Goal: Transaction & Acquisition: Download file/media

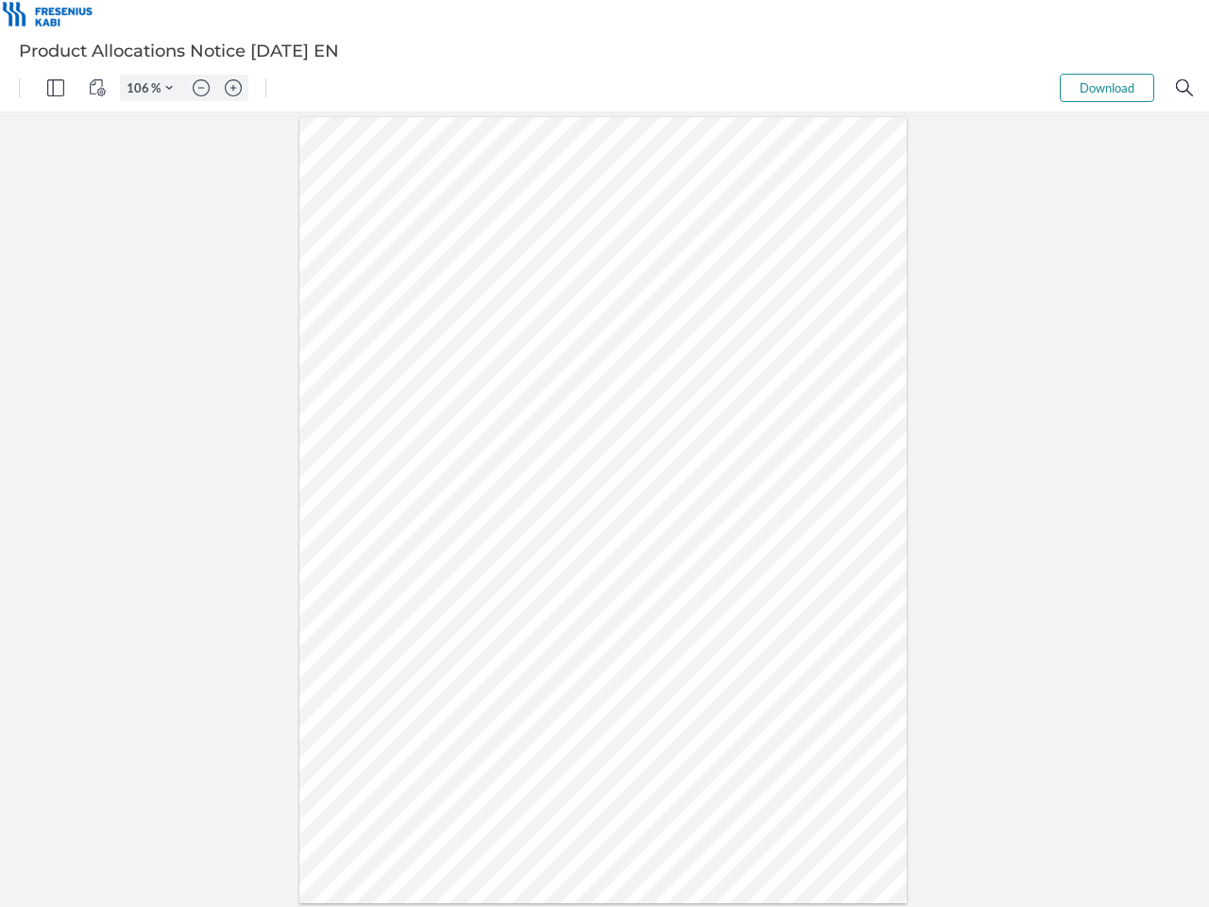
click at [56, 88] on img "Panel" at bounding box center [55, 87] width 17 height 17
click at [97, 88] on img "View Controls" at bounding box center [97, 87] width 17 height 17
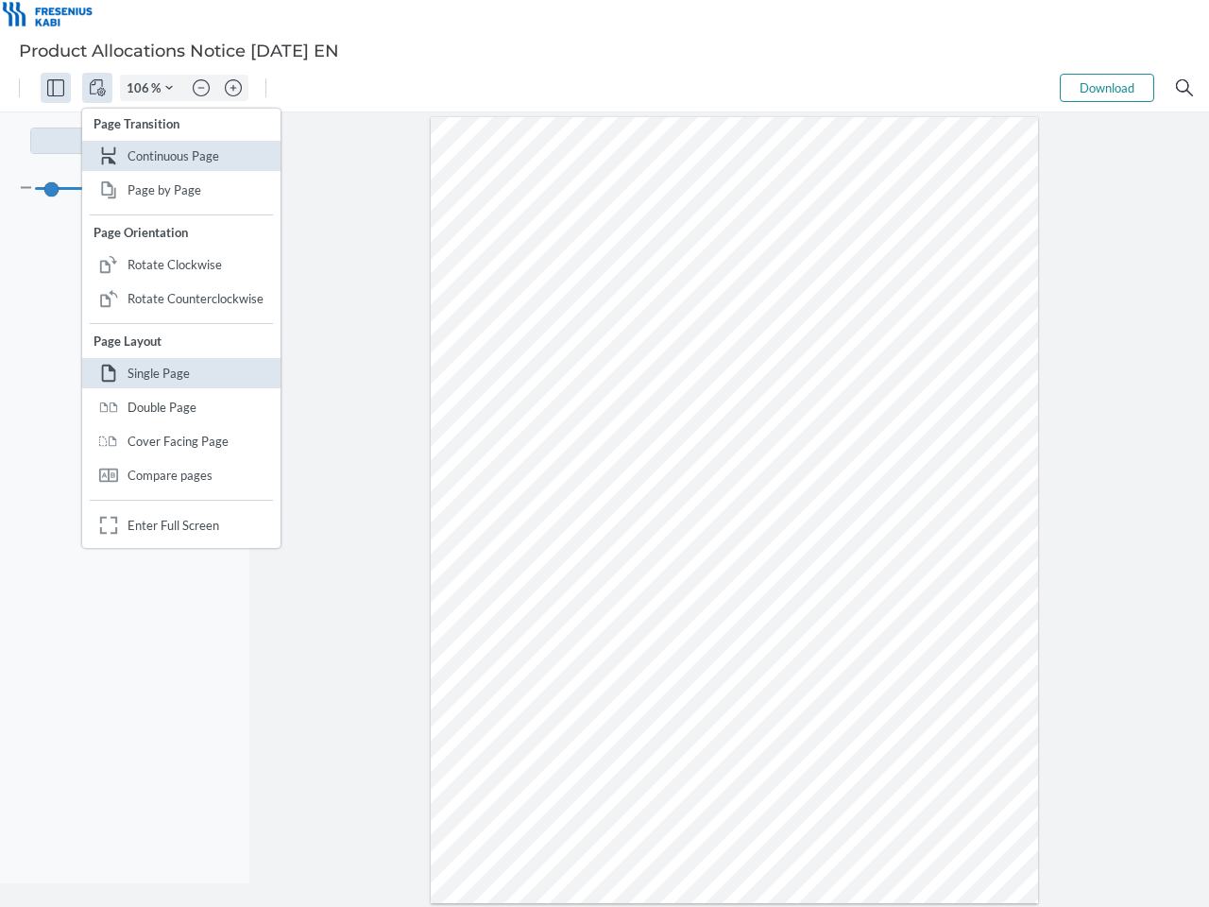
click at [141, 88] on input "106" at bounding box center [136, 87] width 30 height 17
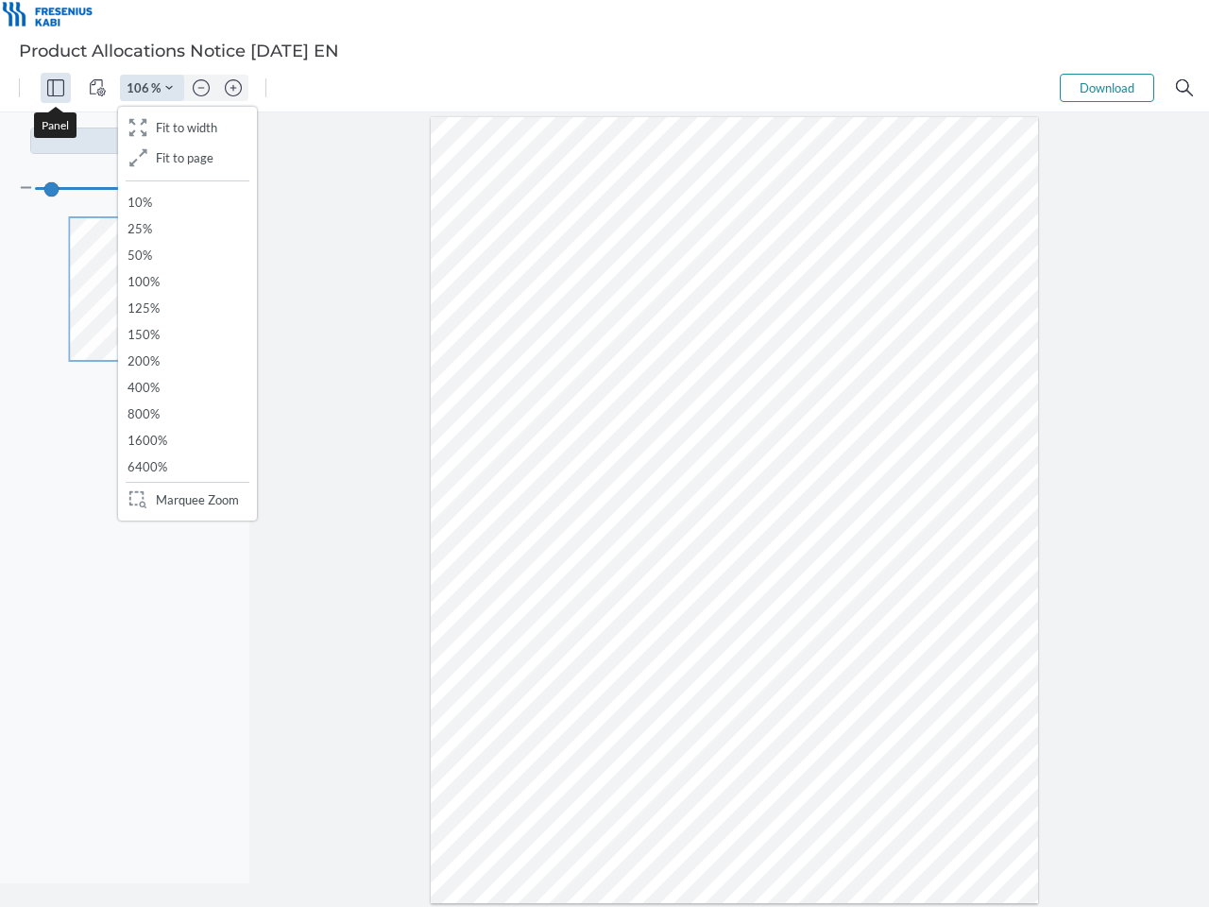
click at [169, 88] on img "Zoom Controls" at bounding box center [169, 88] width 8 height 8
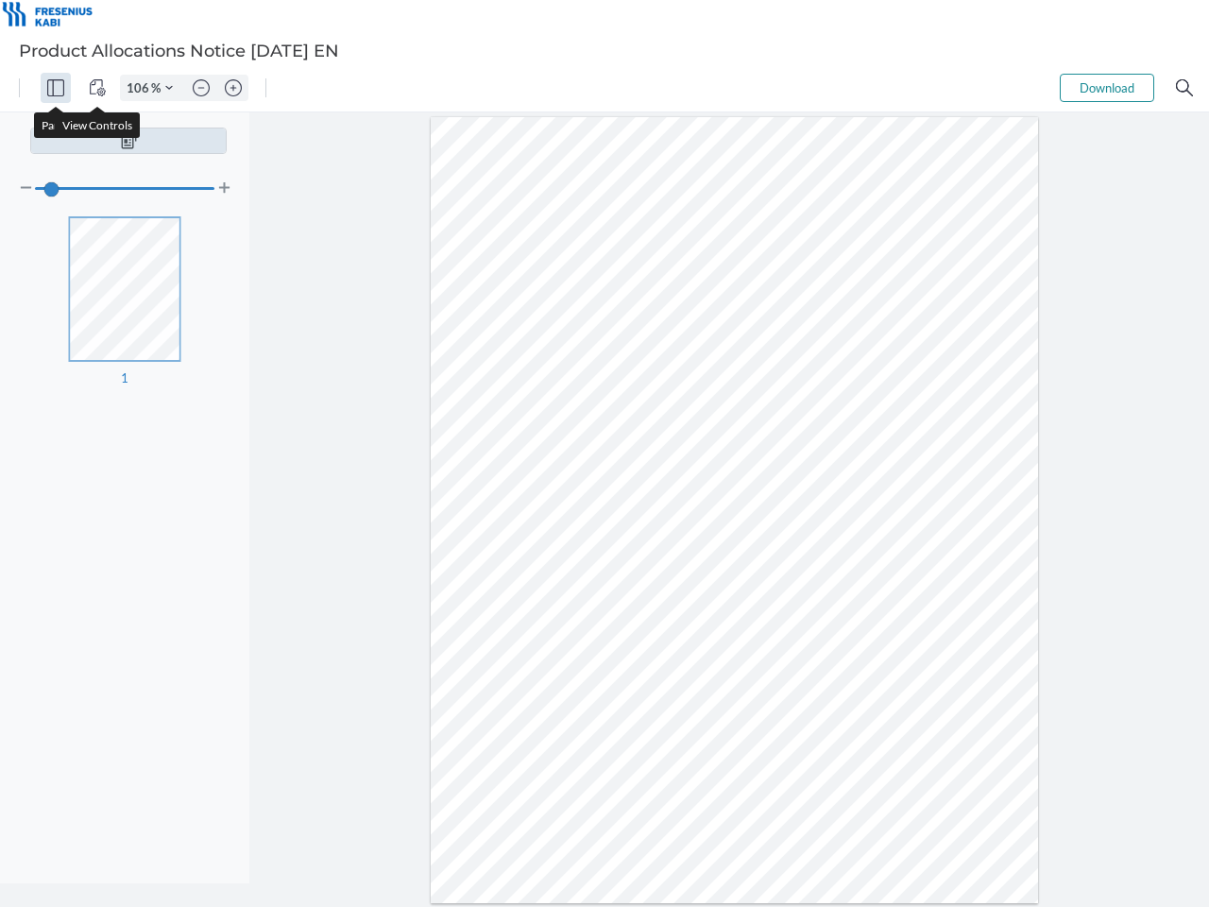
click at [201, 88] on img "Zoom out" at bounding box center [201, 87] width 17 height 17
click at [233, 88] on img "Zoom in" at bounding box center [233, 87] width 17 height 17
type input "106"
click at [1107, 88] on button "Download" at bounding box center [1107, 88] width 94 height 28
click at [1185, 88] on img "Search" at bounding box center [1184, 87] width 17 height 17
